Goal: Task Accomplishment & Management: Manage account settings

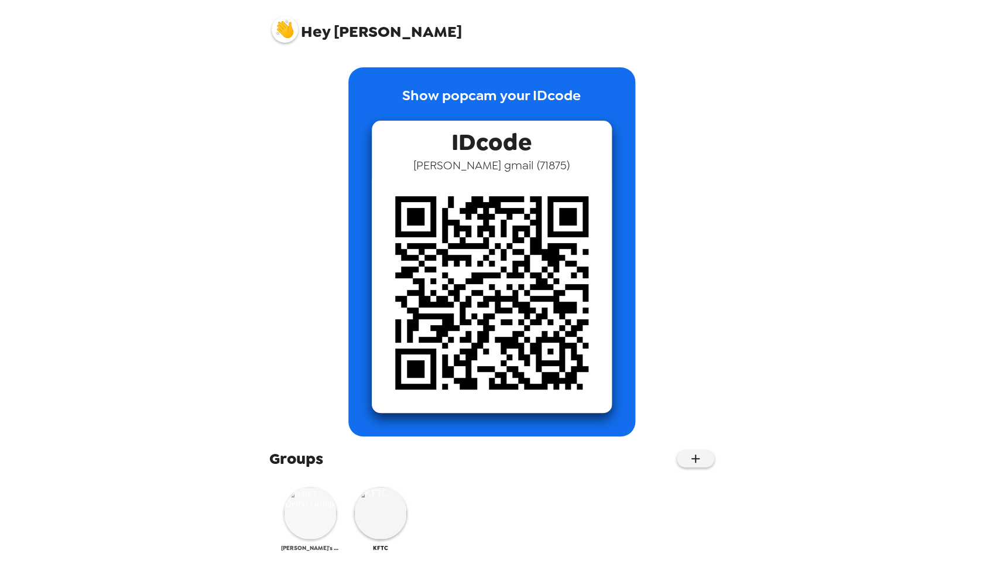
click at [312, 520] on img at bounding box center [310, 513] width 53 height 53
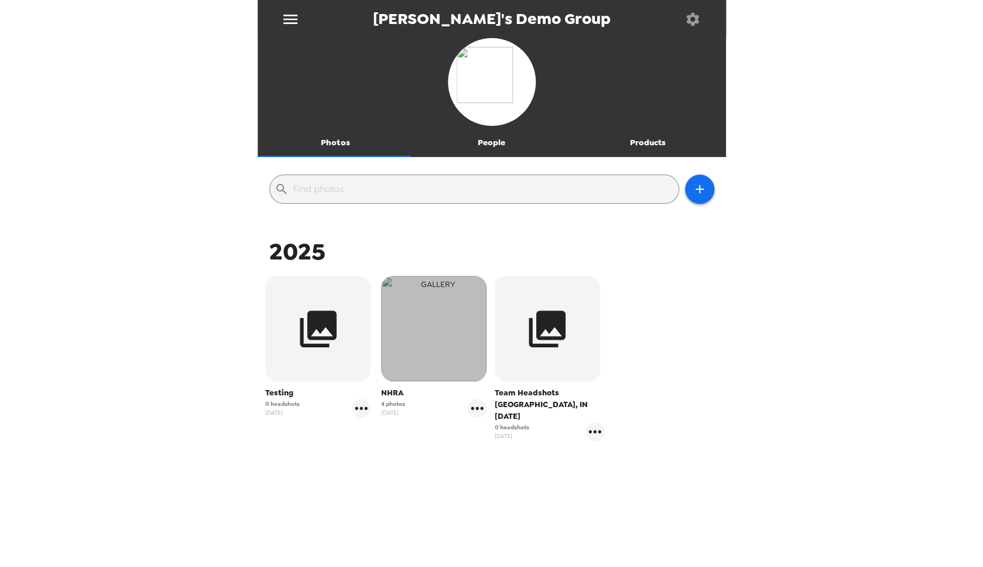
click at [429, 367] on img "button" at bounding box center [433, 328] width 105 height 105
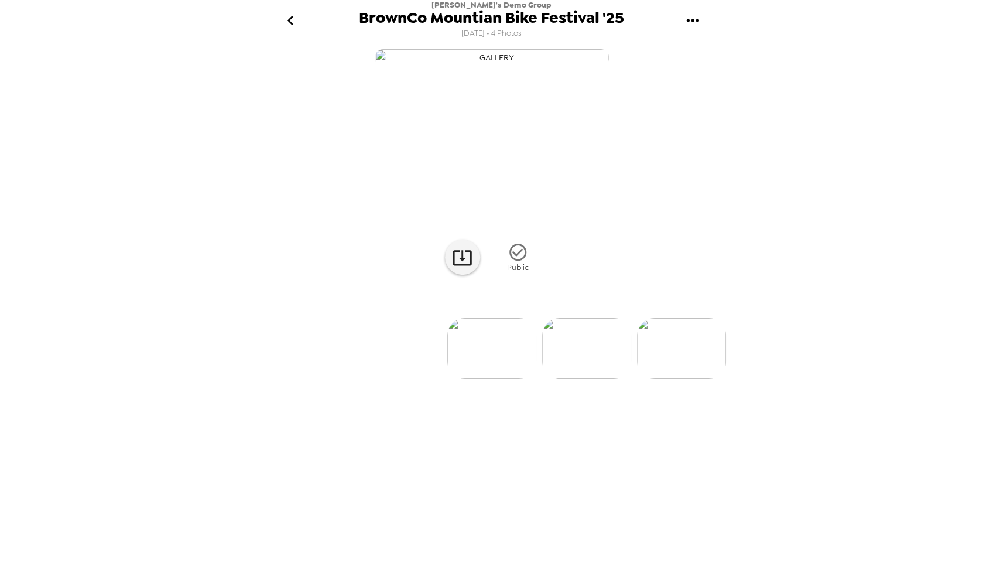
click at [560, 498] on div "0 photos waiting review Public" at bounding box center [492, 304] width 469 height 517
click at [283, 18] on icon "go back" at bounding box center [290, 20] width 19 height 19
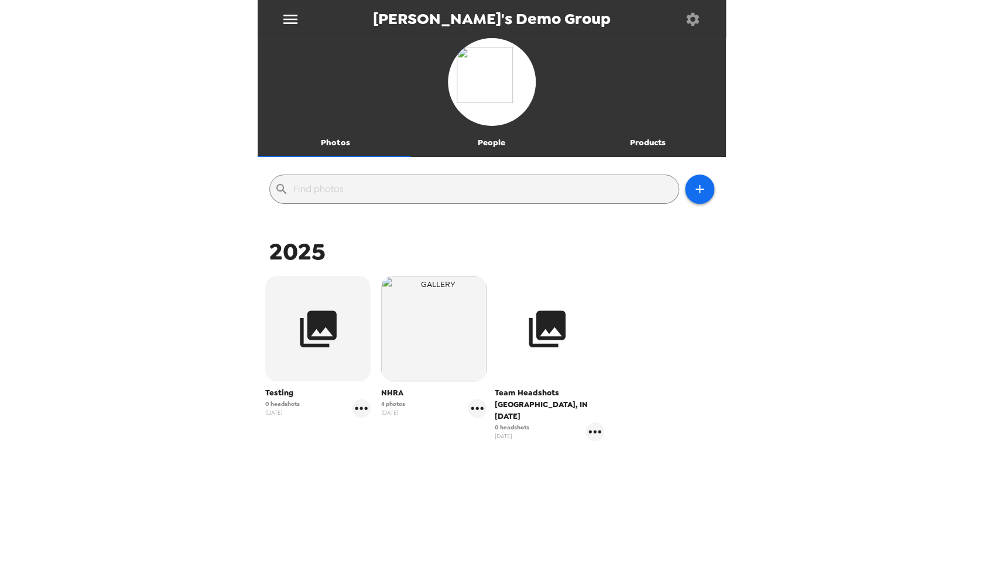
click at [552, 356] on button "button" at bounding box center [547, 328] width 105 height 105
